Goal: Task Accomplishment & Management: Use online tool/utility

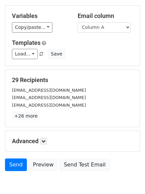
scroll to position [64, 0]
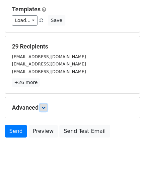
click at [46, 108] on icon at bounding box center [44, 108] width 4 height 4
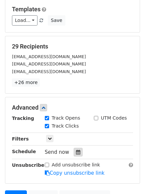
click at [76, 152] on icon at bounding box center [78, 152] width 4 height 5
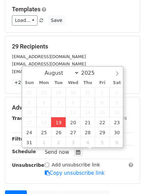
type input "2025-08-19 14:21"
type input "02"
type input "21"
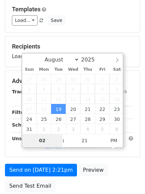
type input "4"
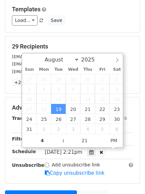
type input "2025-08-19 16:21"
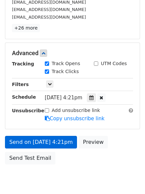
scroll to position [145, 0]
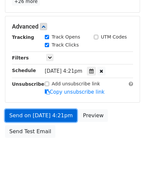
click at [21, 114] on link "Send on Aug 19 at 4:21pm" at bounding box center [41, 115] width 72 height 13
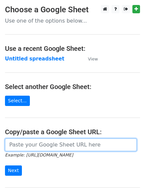
click at [44, 145] on input "url" at bounding box center [71, 145] width 132 height 13
type input "[URL][DOMAIN_NAME]"
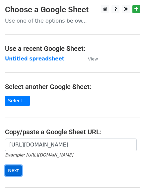
click at [12, 169] on input "Next" at bounding box center [13, 171] width 17 height 10
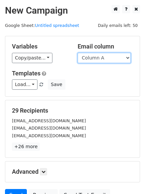
click at [127, 57] on select "Column A Column B Column C" at bounding box center [104, 58] width 53 height 10
select select "Column B"
click at [78, 53] on select "Column A Column B Column C" at bounding box center [104, 58] width 53 height 10
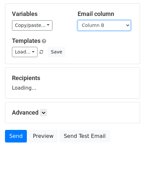
scroll to position [38, 0]
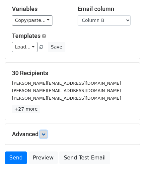
click at [46, 135] on icon at bounding box center [44, 134] width 4 height 4
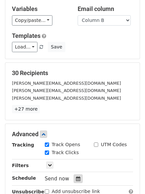
click at [76, 179] on icon at bounding box center [78, 179] width 4 height 5
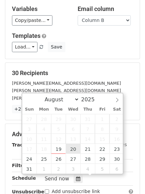
type input "2025-08-20 12:00"
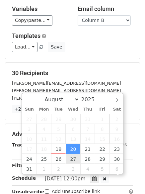
scroll to position [0, 0]
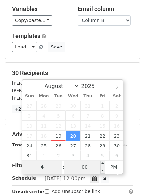
type input "4"
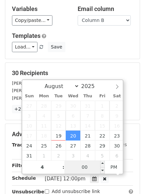
type input "2025-08-20 16:00"
type input "04"
click at [86, 165] on input "00" at bounding box center [85, 167] width 41 height 13
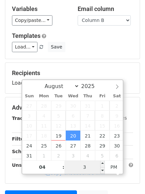
type input "30"
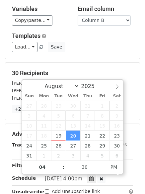
type input "2025-08-20 16:30"
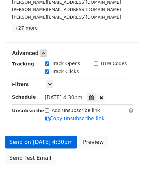
scroll to position [145, 0]
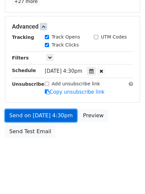
click at [32, 114] on link "Send on Aug 20 at 4:30pm" at bounding box center [41, 115] width 72 height 13
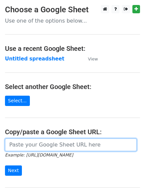
click at [31, 142] on input "url" at bounding box center [71, 145] width 132 height 13
type input "https://docs.google.com/spreadsheets/d/1QO9PbnlSJFlNYdiaACqMRaH09r07-3xgeI71cp6…"
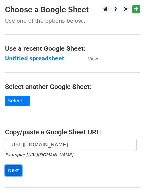
click at [14, 170] on input "Next" at bounding box center [13, 171] width 17 height 10
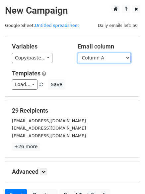
click at [126, 58] on select "Column A Column B Column C" at bounding box center [104, 58] width 53 height 10
select select "Column C"
click at [78, 53] on select "Column A Column B Column C" at bounding box center [104, 58] width 53 height 10
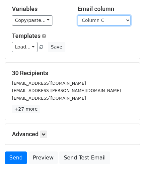
scroll to position [64, 0]
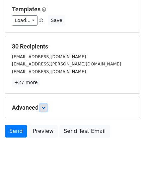
click at [44, 108] on icon at bounding box center [44, 108] width 4 height 4
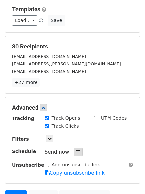
click at [76, 152] on icon at bounding box center [78, 152] width 4 height 5
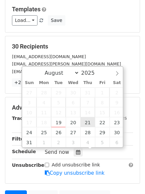
type input "[DATE] 12:00"
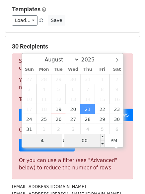
type input "4"
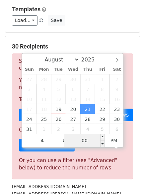
type input "[DATE] 16:00"
type input "04"
click at [86, 141] on input "00" at bounding box center [85, 140] width 41 height 13
type input "45"
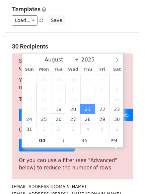
type input "[DATE] 16:45"
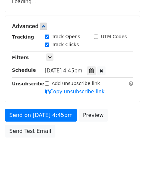
scroll to position [119, 0]
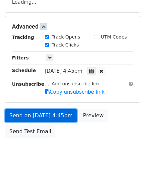
click at [38, 114] on form "Variables Copy/paste... {{Column A}} {{Column B}} {{Column C}} Email column Col…" at bounding box center [72, 29] width 135 height 224
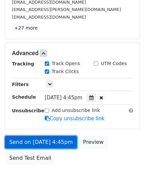
click at [38, 143] on link "Send on [DATE] 4:45pm" at bounding box center [41, 142] width 72 height 13
